Goal: Register for event/course

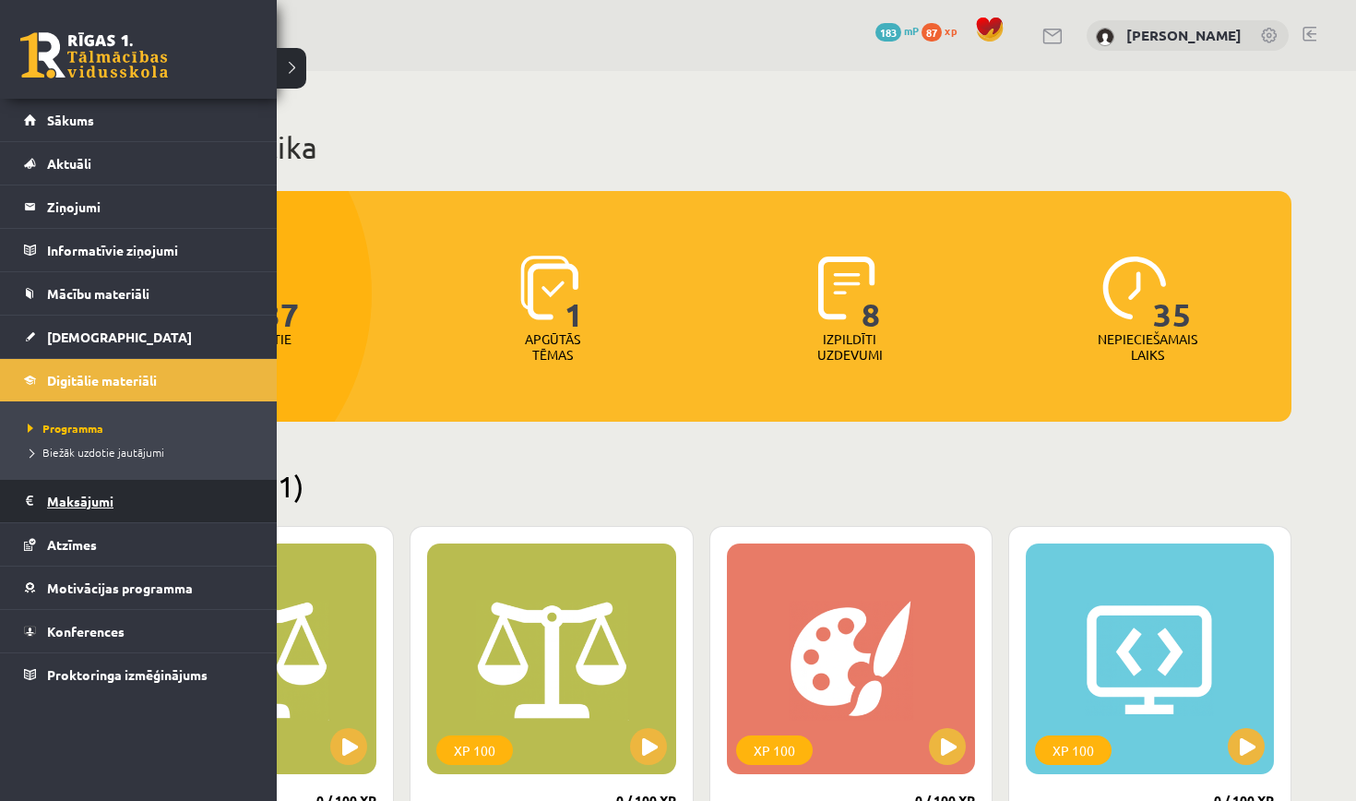
scroll to position [3508, 0]
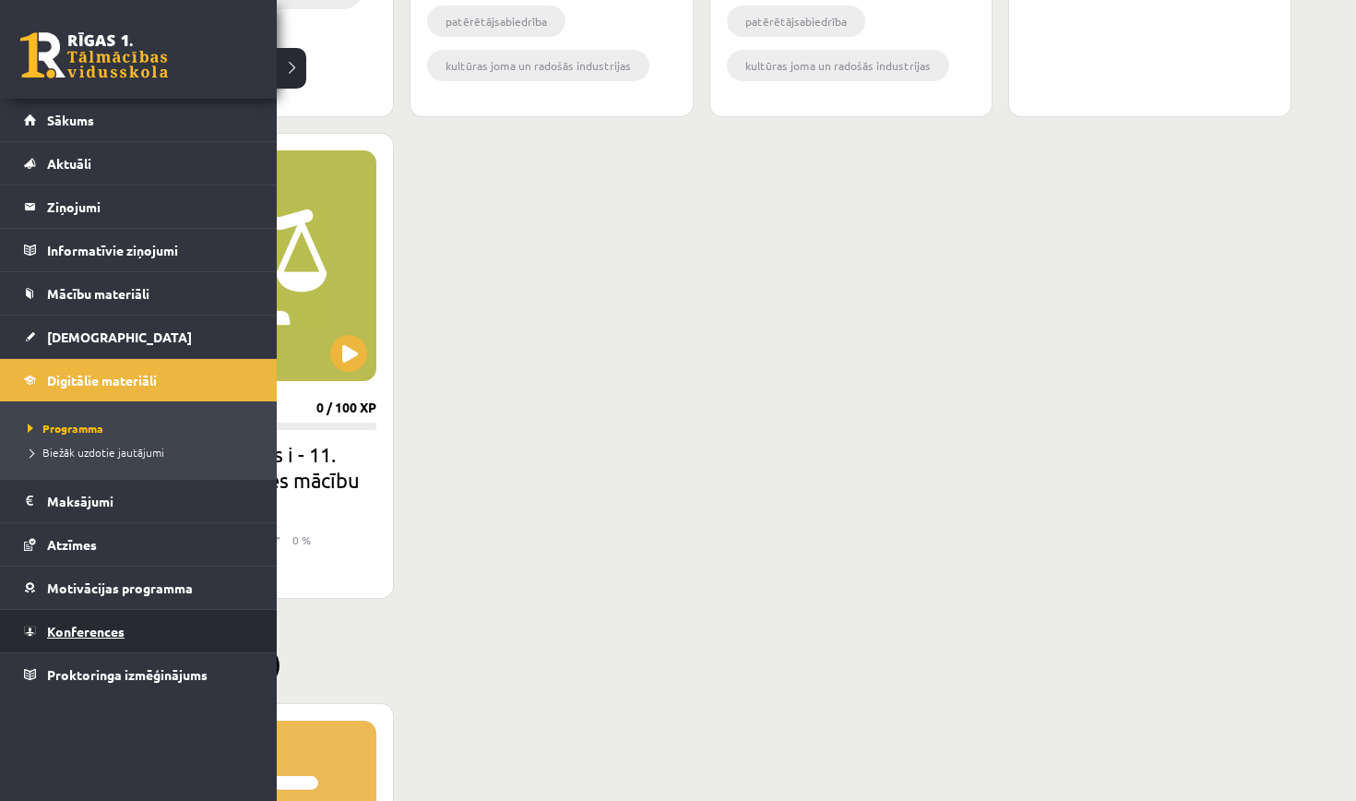
click at [89, 634] on span "Konferences" at bounding box center [85, 631] width 77 height 17
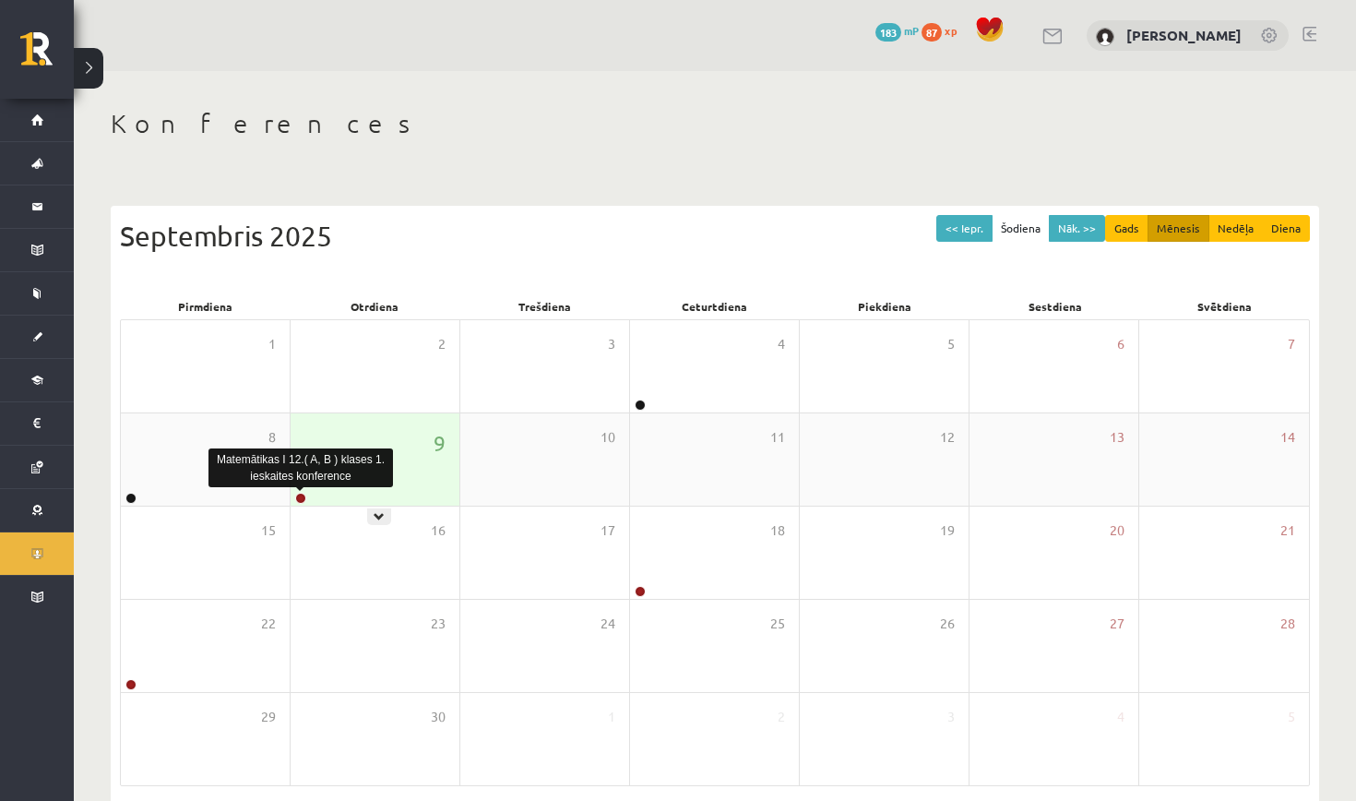
click at [298, 499] on link at bounding box center [300, 497] width 11 height 11
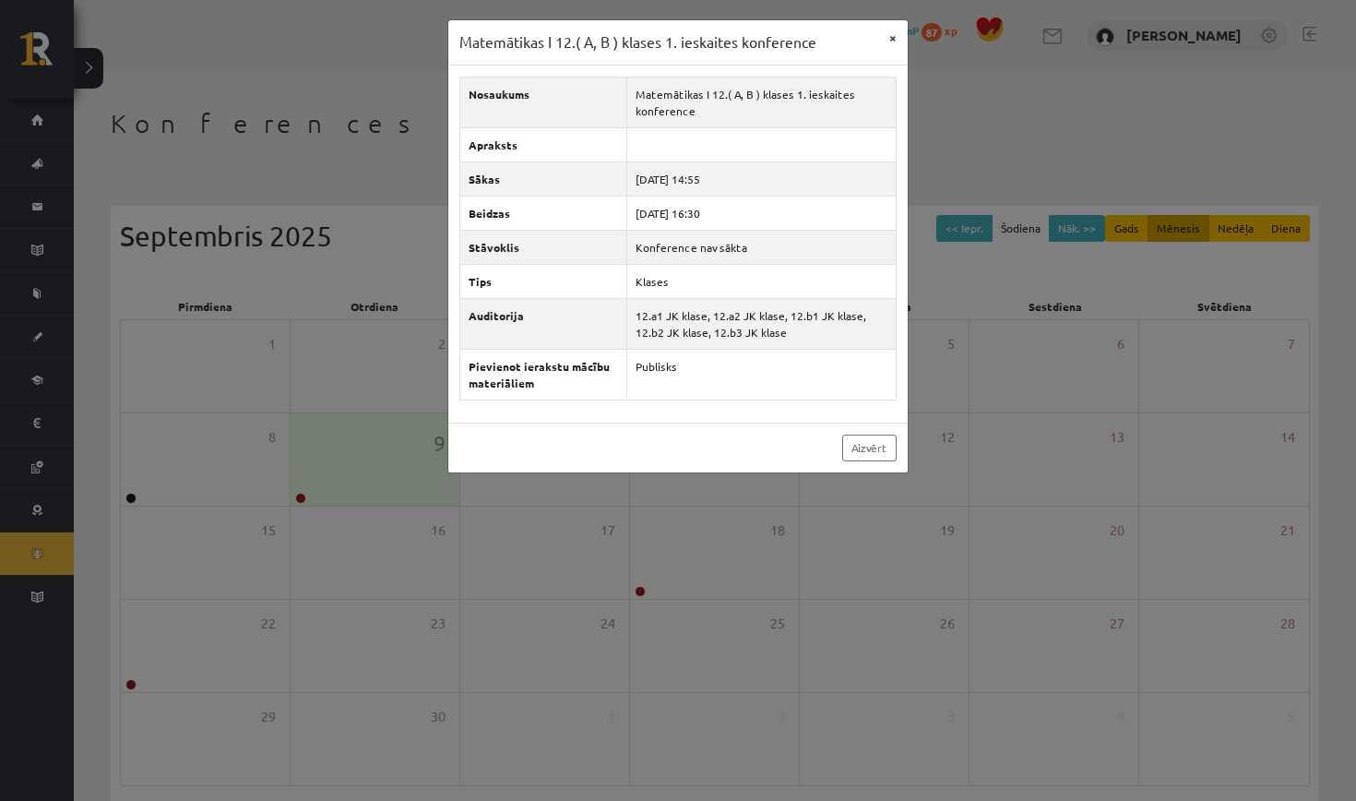
click at [895, 33] on button "×" at bounding box center [893, 37] width 30 height 35
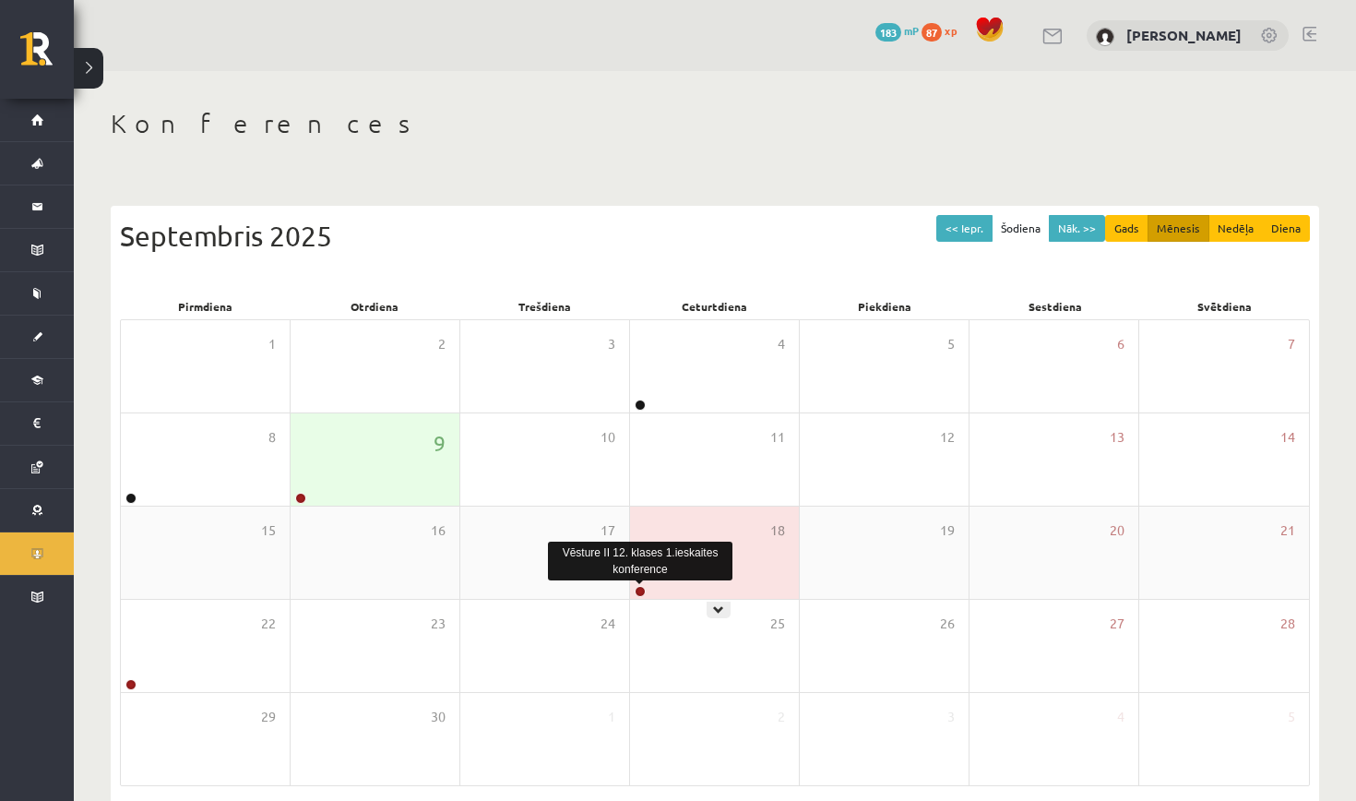
click at [637, 591] on link at bounding box center [640, 591] width 11 height 11
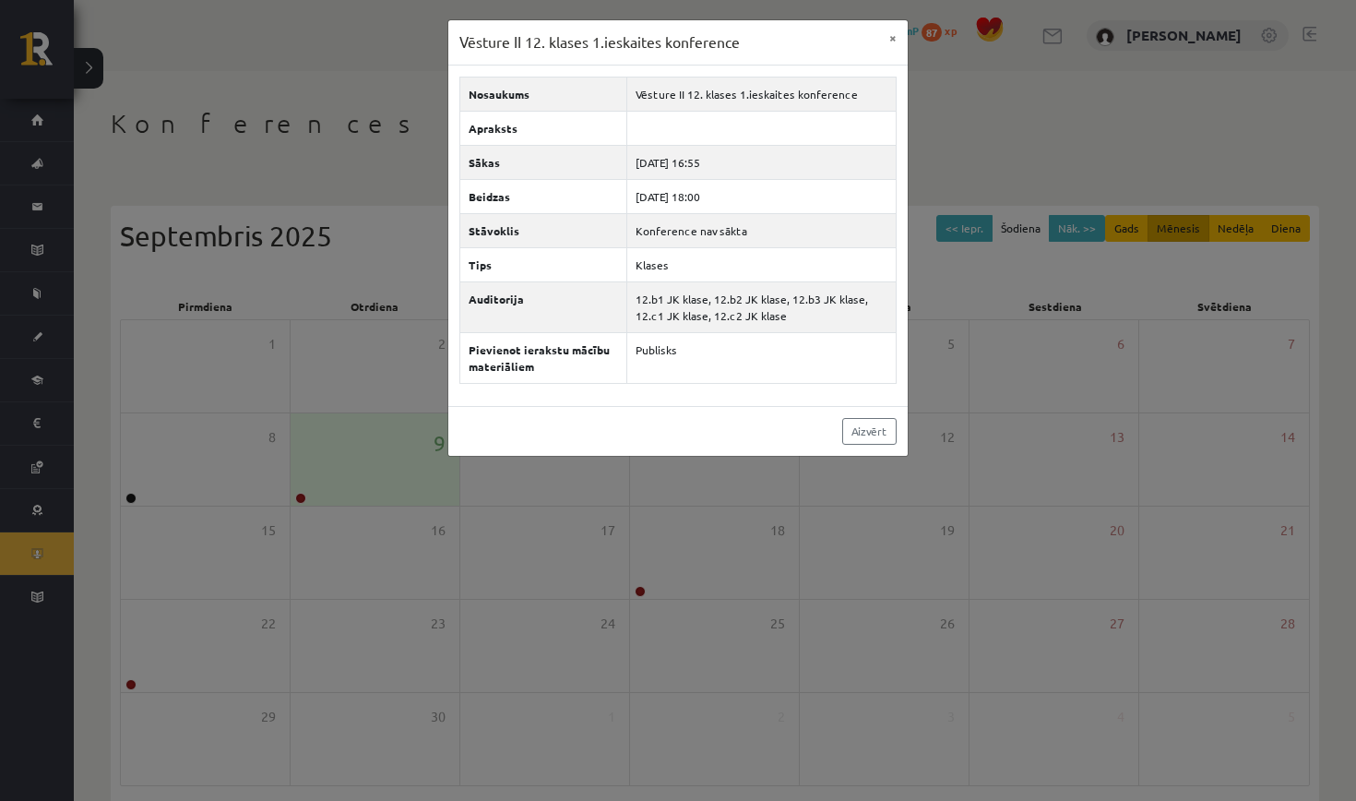
click at [824, 494] on div "Vēsture II 12. klases 1.ieskaites konference × Nosaukums Vēsture II 12. klases …" at bounding box center [678, 400] width 1356 height 801
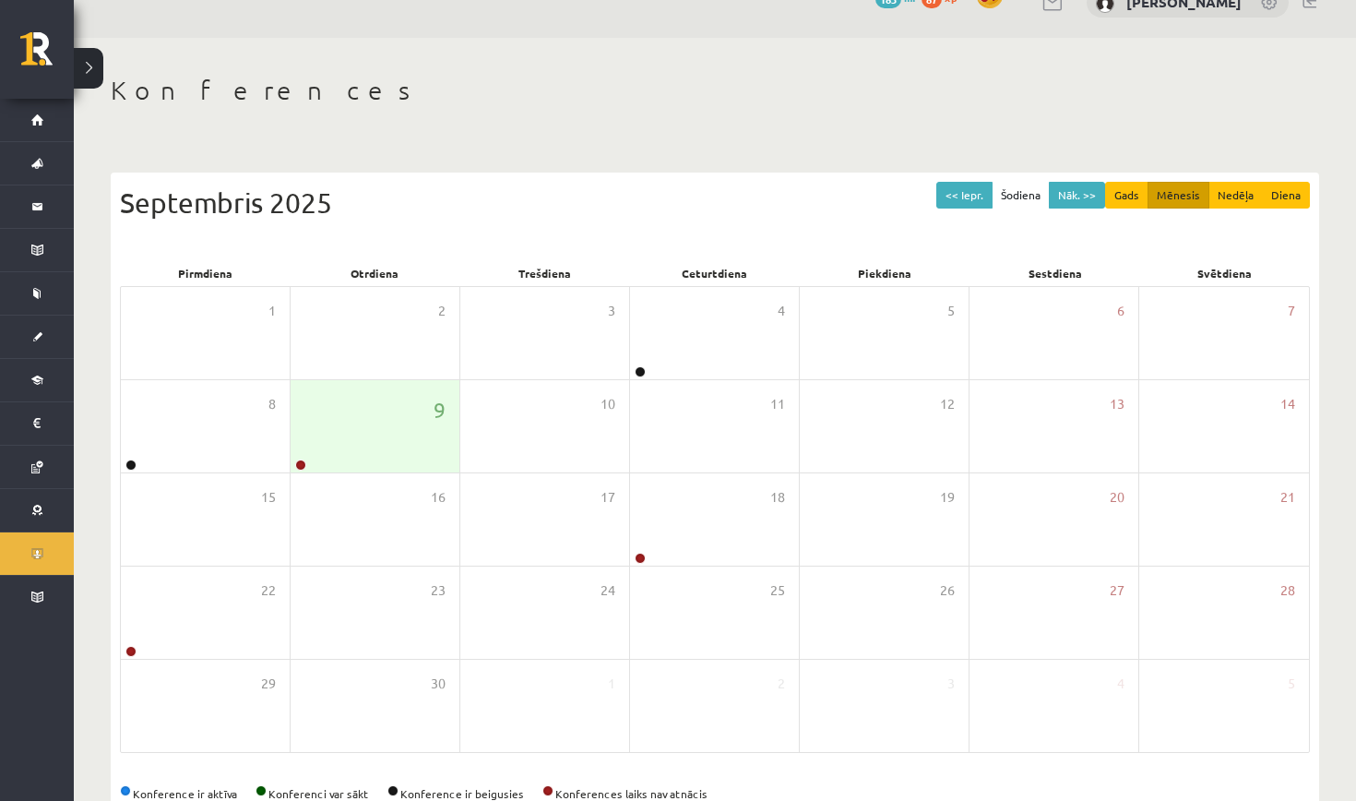
scroll to position [37, 0]
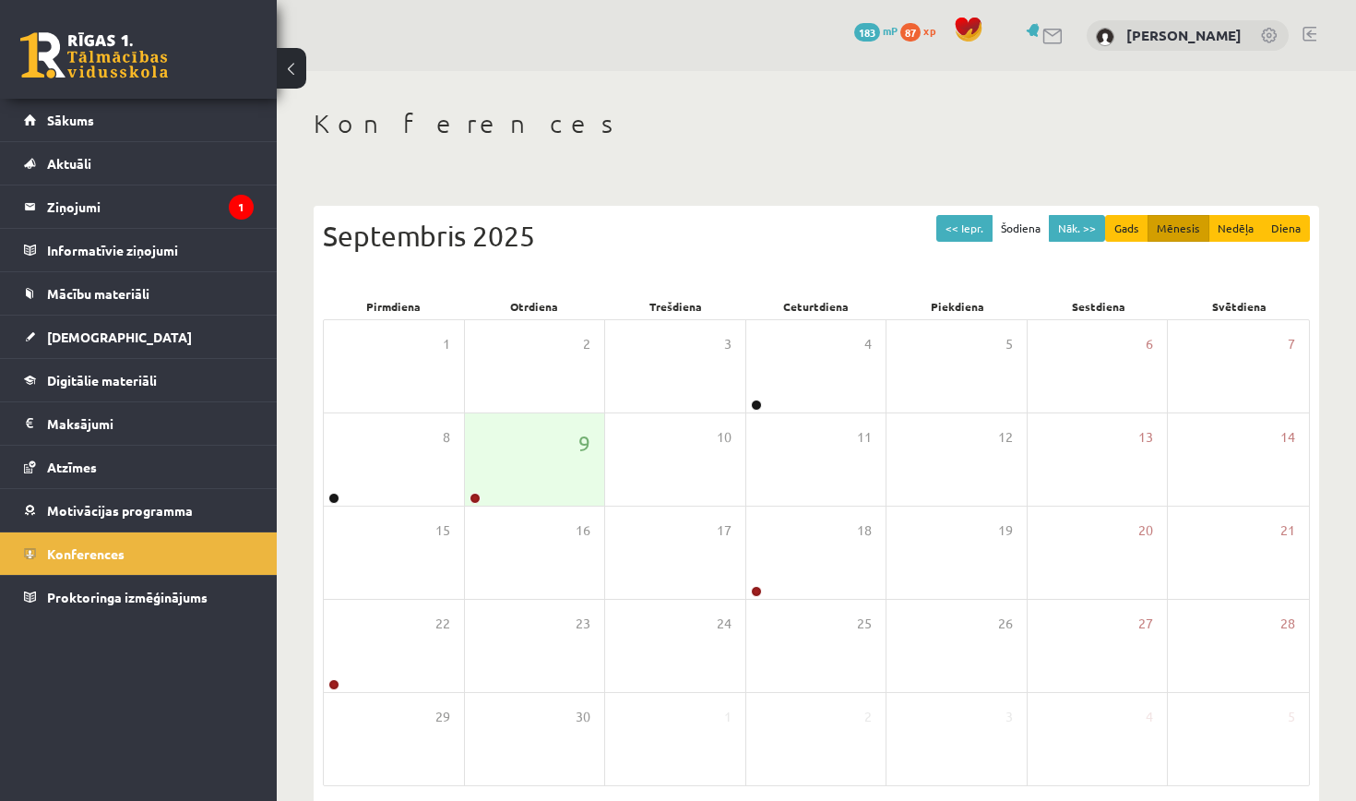
scroll to position [37, 0]
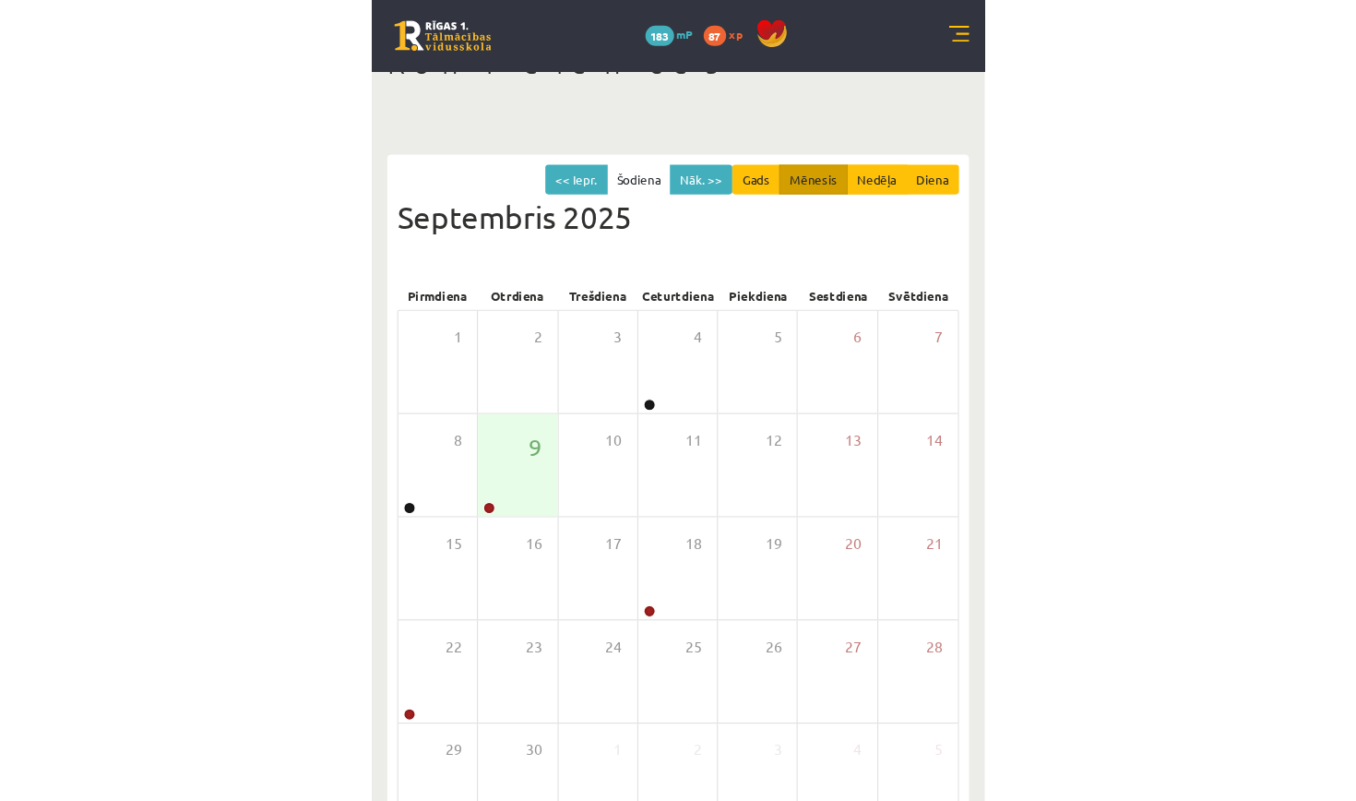
scroll to position [37, 0]
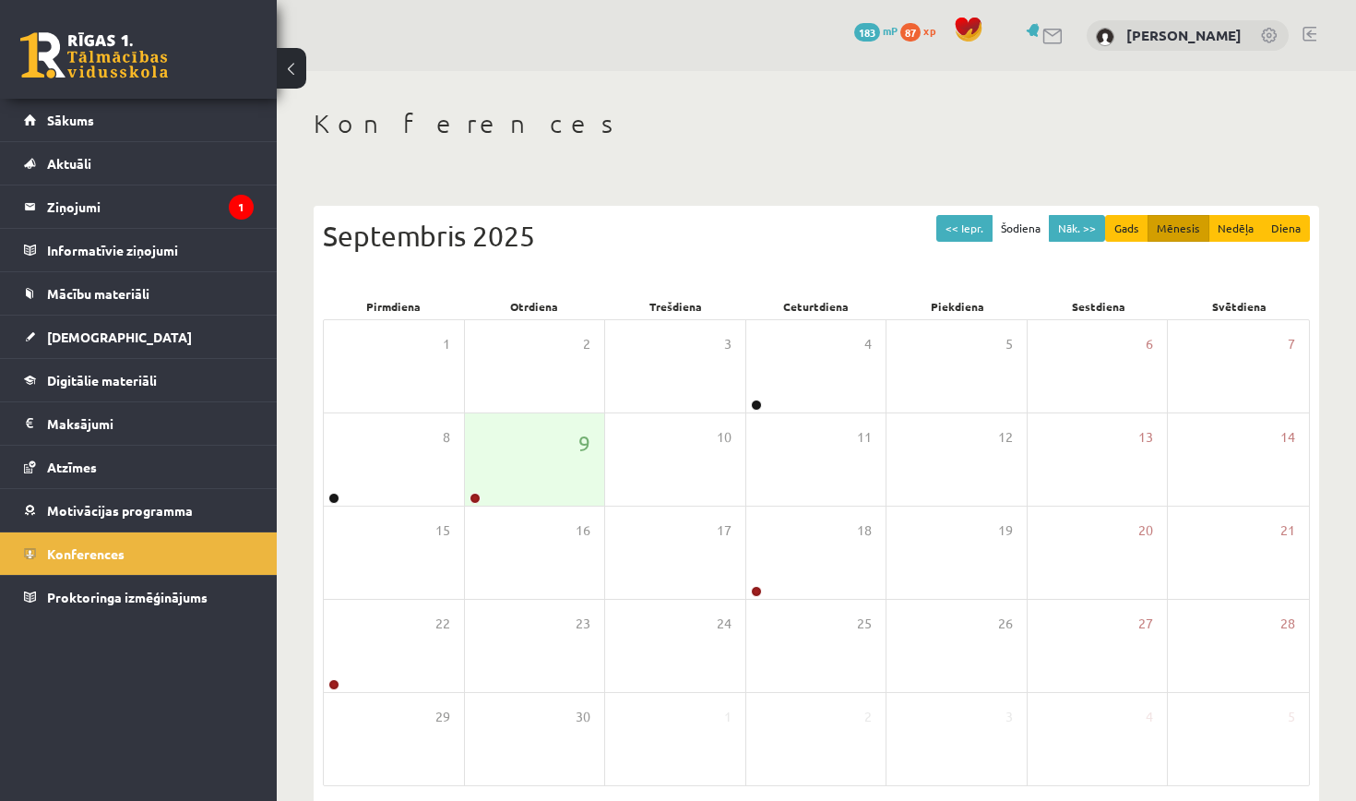
scroll to position [37, 0]
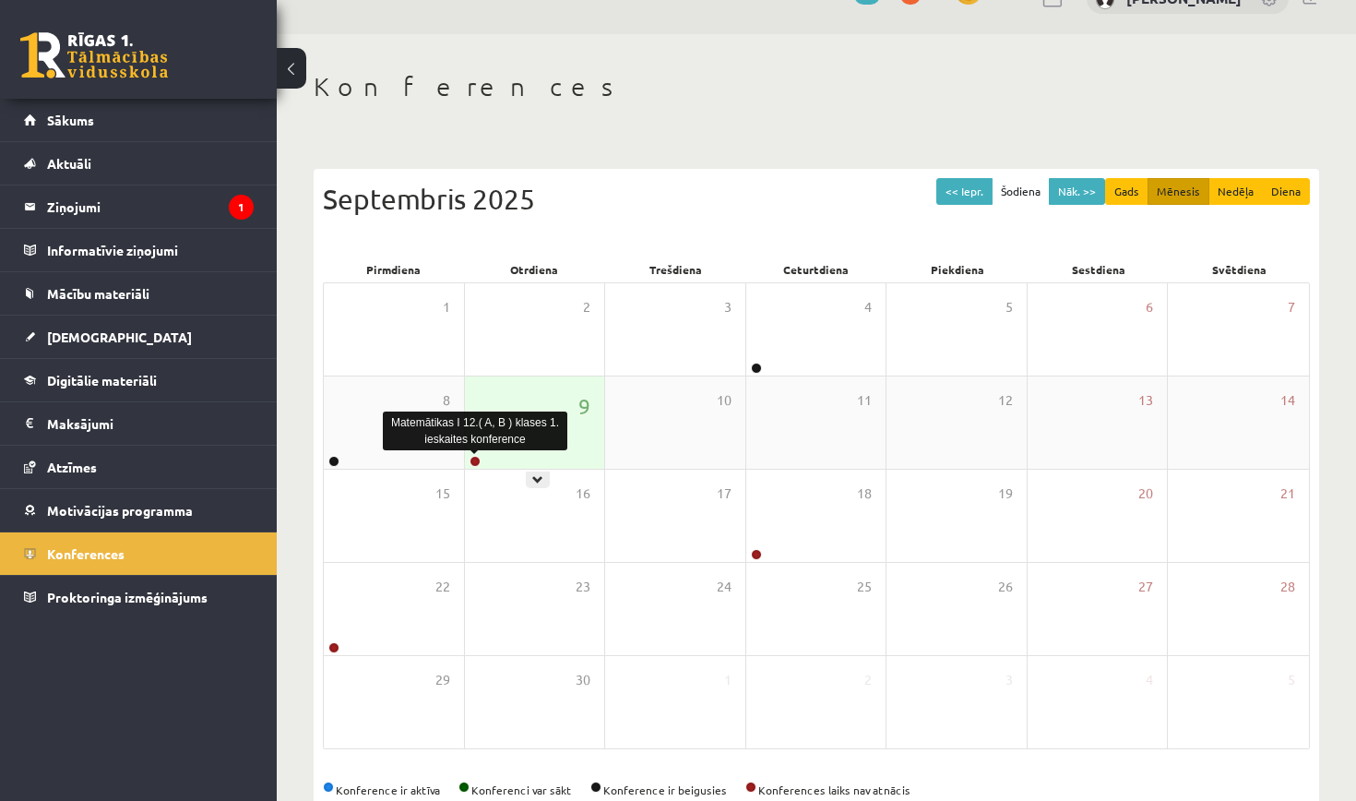
click at [470, 458] on link at bounding box center [474, 461] width 11 height 11
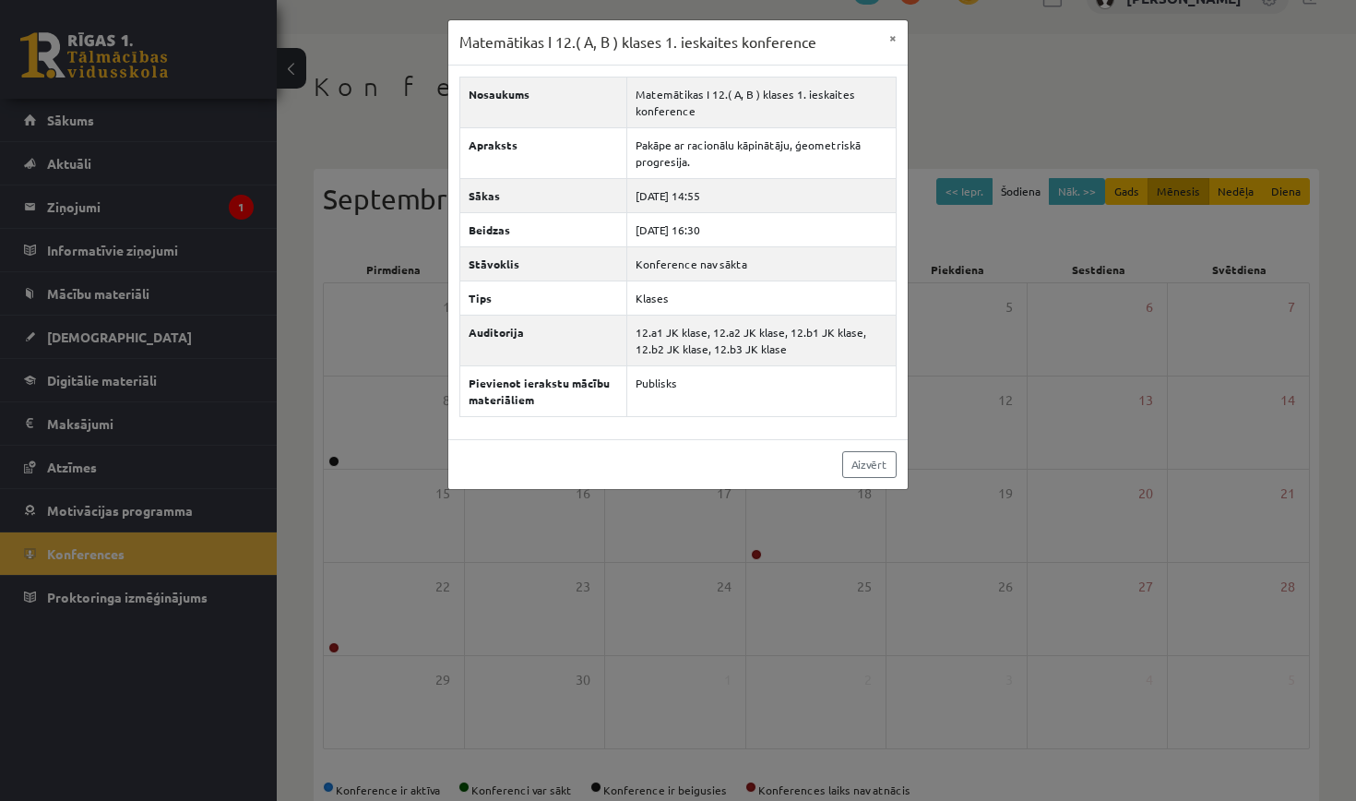
click at [1057, 86] on div "Matemātikas I 12.( A, B ) klases 1. ieskaites konference × Nosaukums Matemātika…" at bounding box center [678, 400] width 1356 height 801
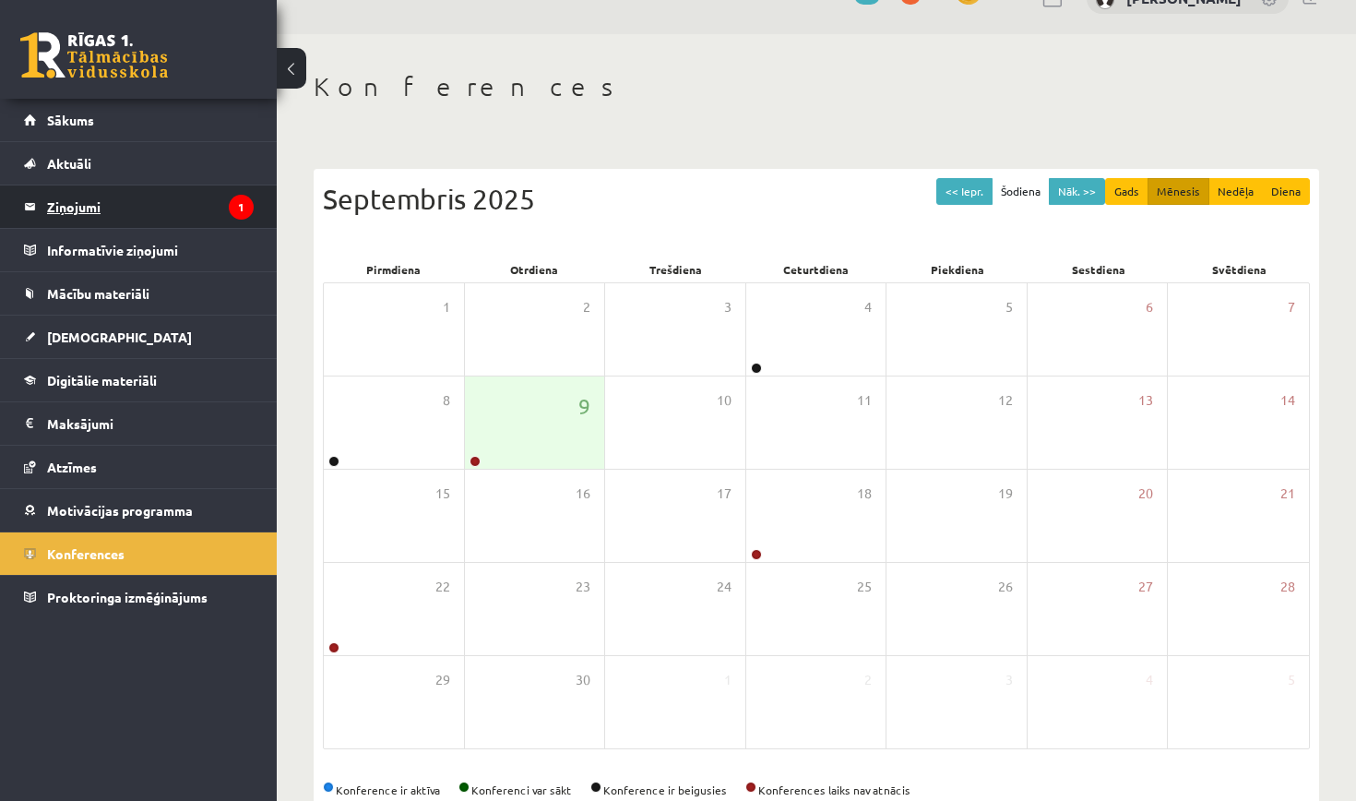
click at [234, 218] on icon "1" at bounding box center [241, 207] width 25 height 25
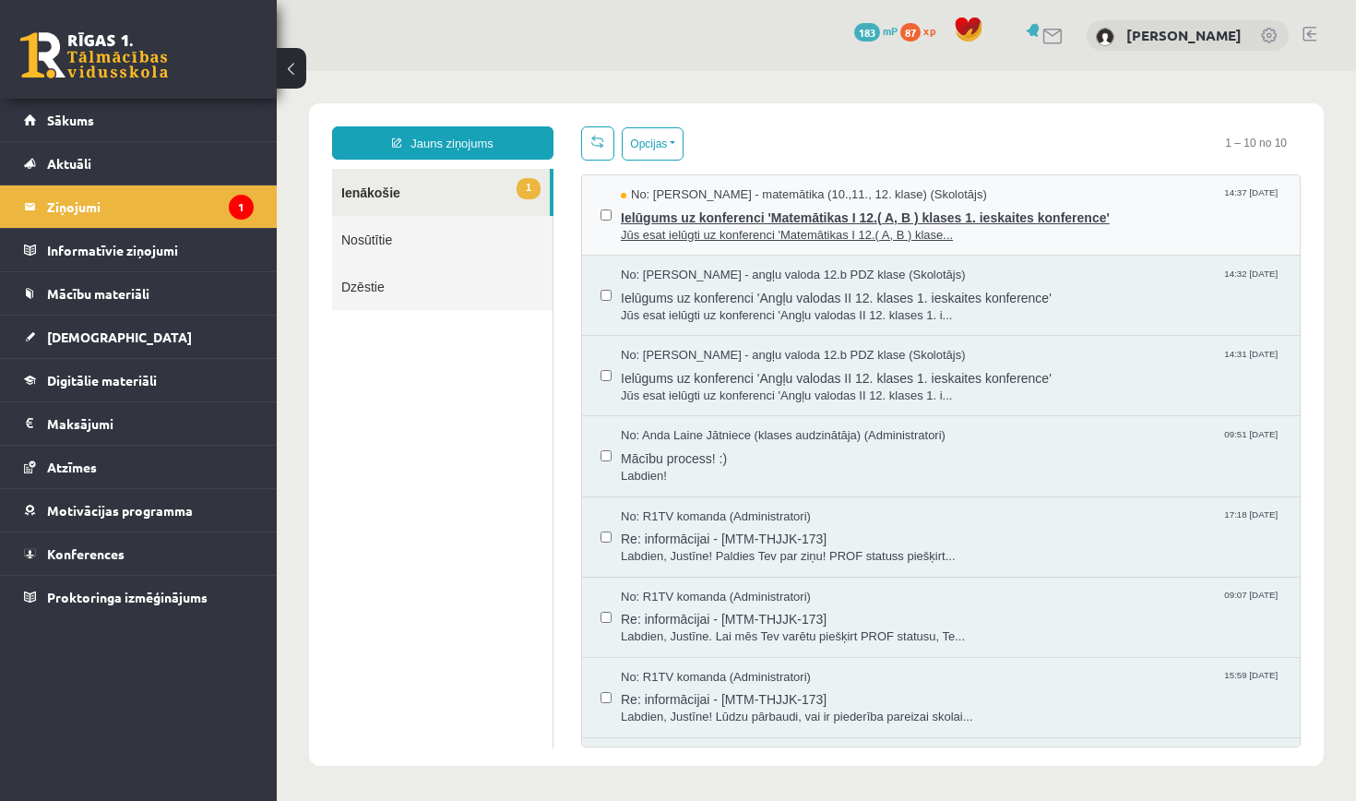
click at [707, 223] on span "Ielūgums uz konferenci 'Matemātikas I 12.( A, B ) klases 1. ieskaites konferenc…" at bounding box center [951, 215] width 660 height 23
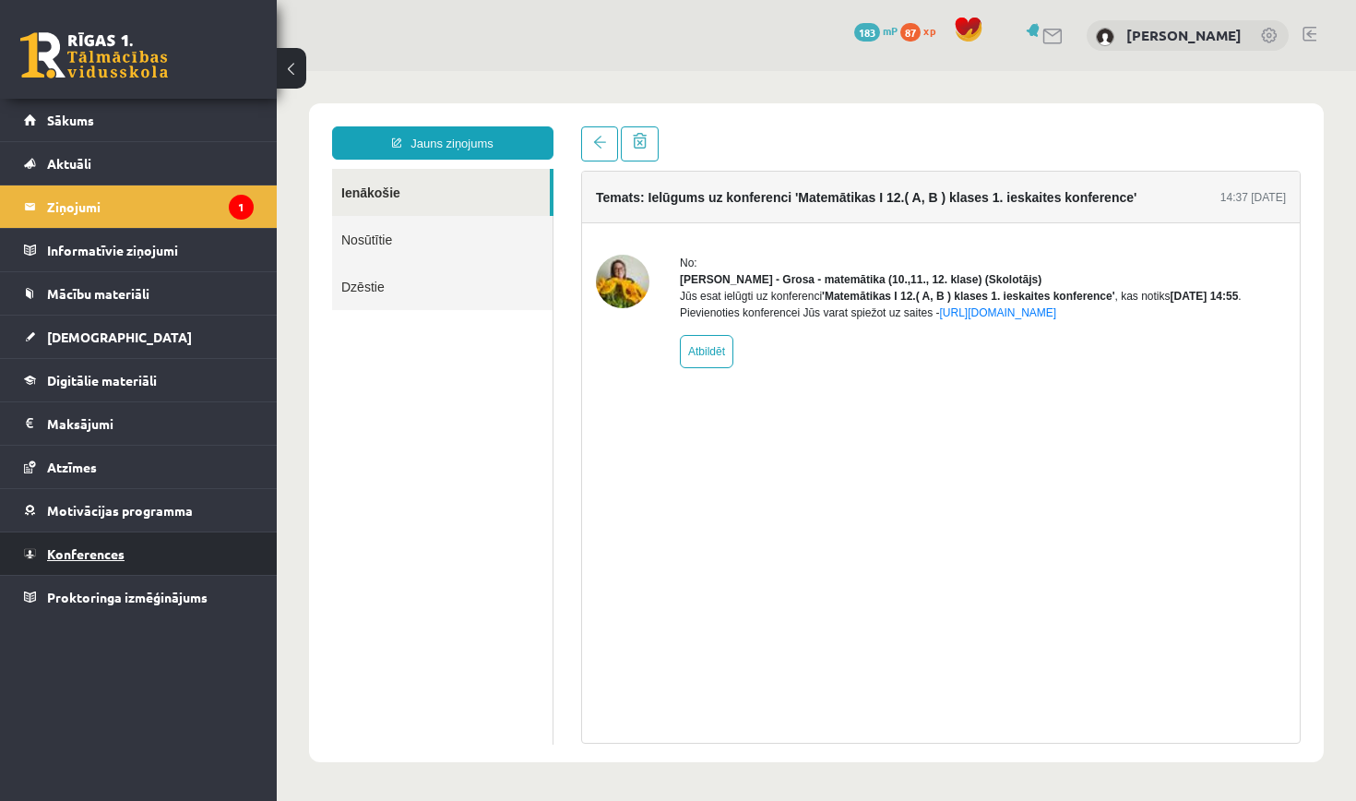
click at [174, 563] on link "Konferences" at bounding box center [139, 553] width 230 height 42
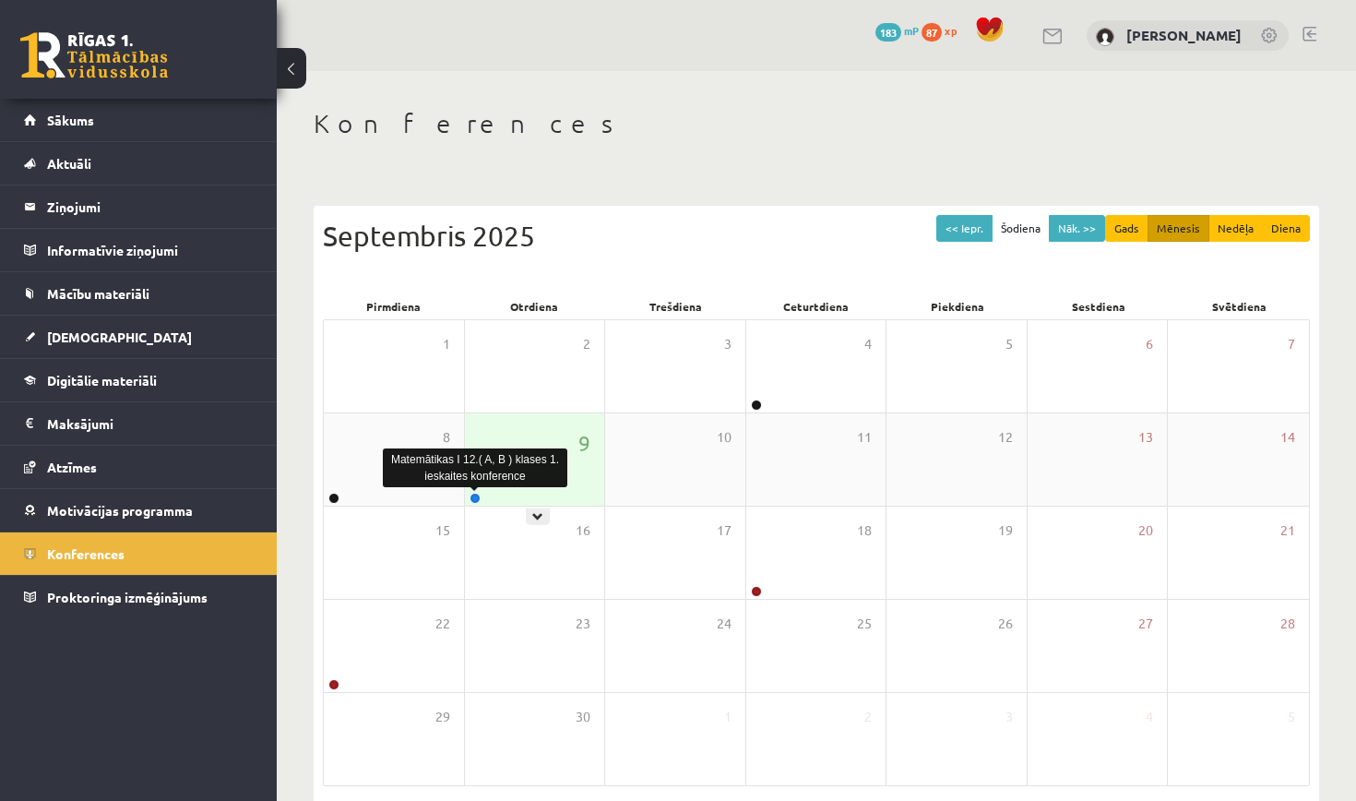
click at [475, 499] on link at bounding box center [474, 497] width 11 height 11
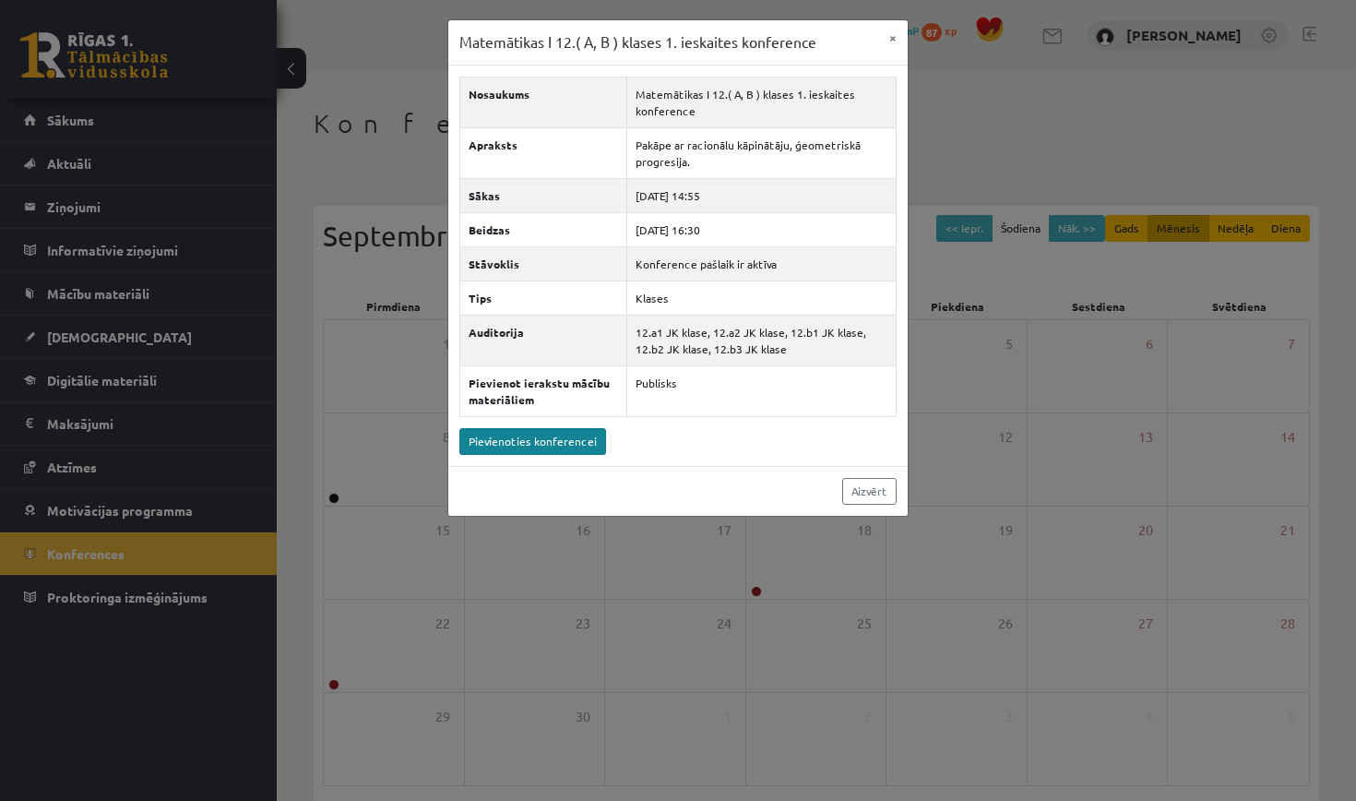
click at [558, 446] on link "Pievienoties konferencei" at bounding box center [532, 441] width 147 height 27
